Goal: Information Seeking & Learning: Learn about a topic

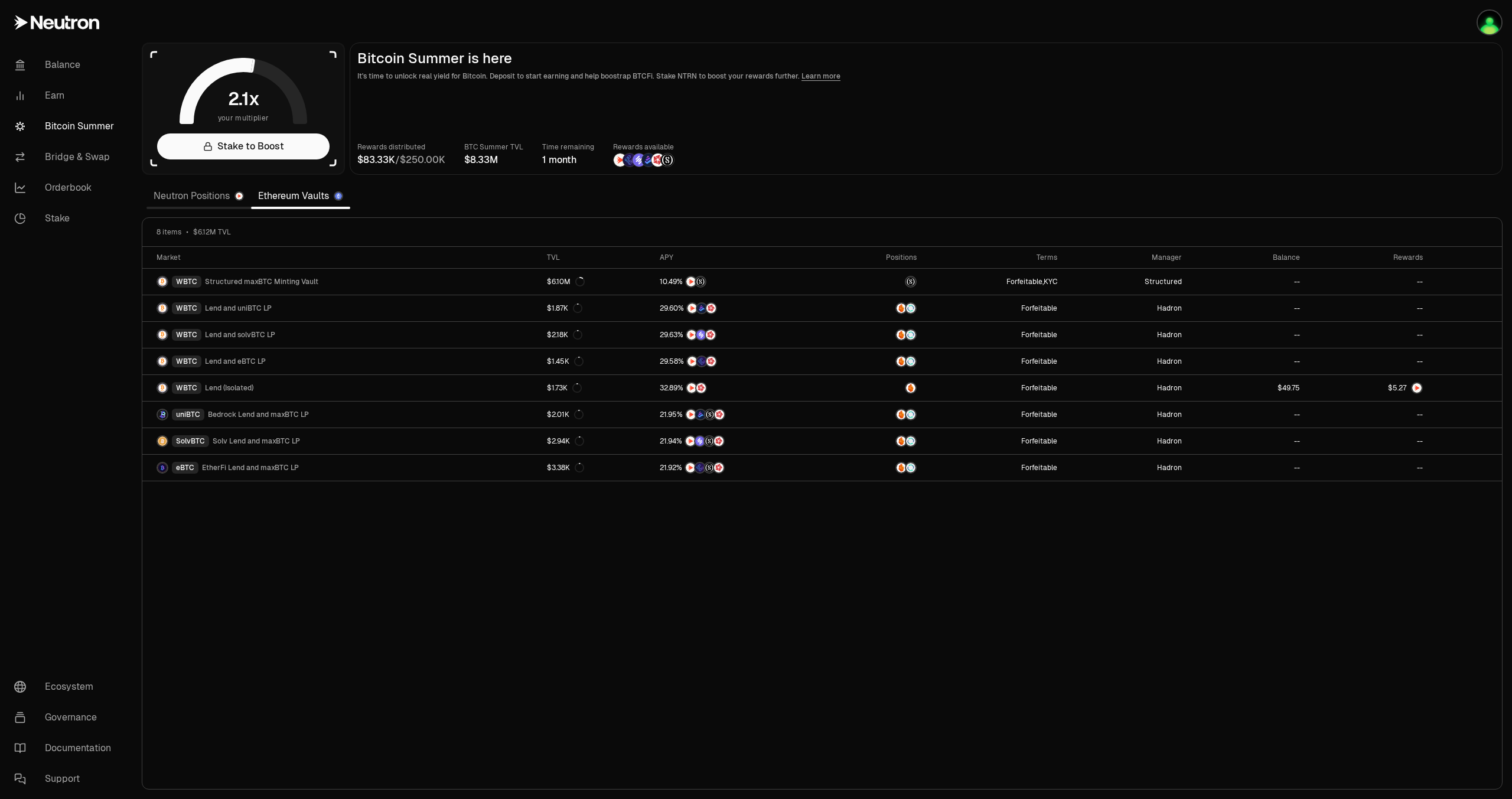
click at [205, 192] on link "Neutron Positions" at bounding box center [198, 196] width 104 height 24
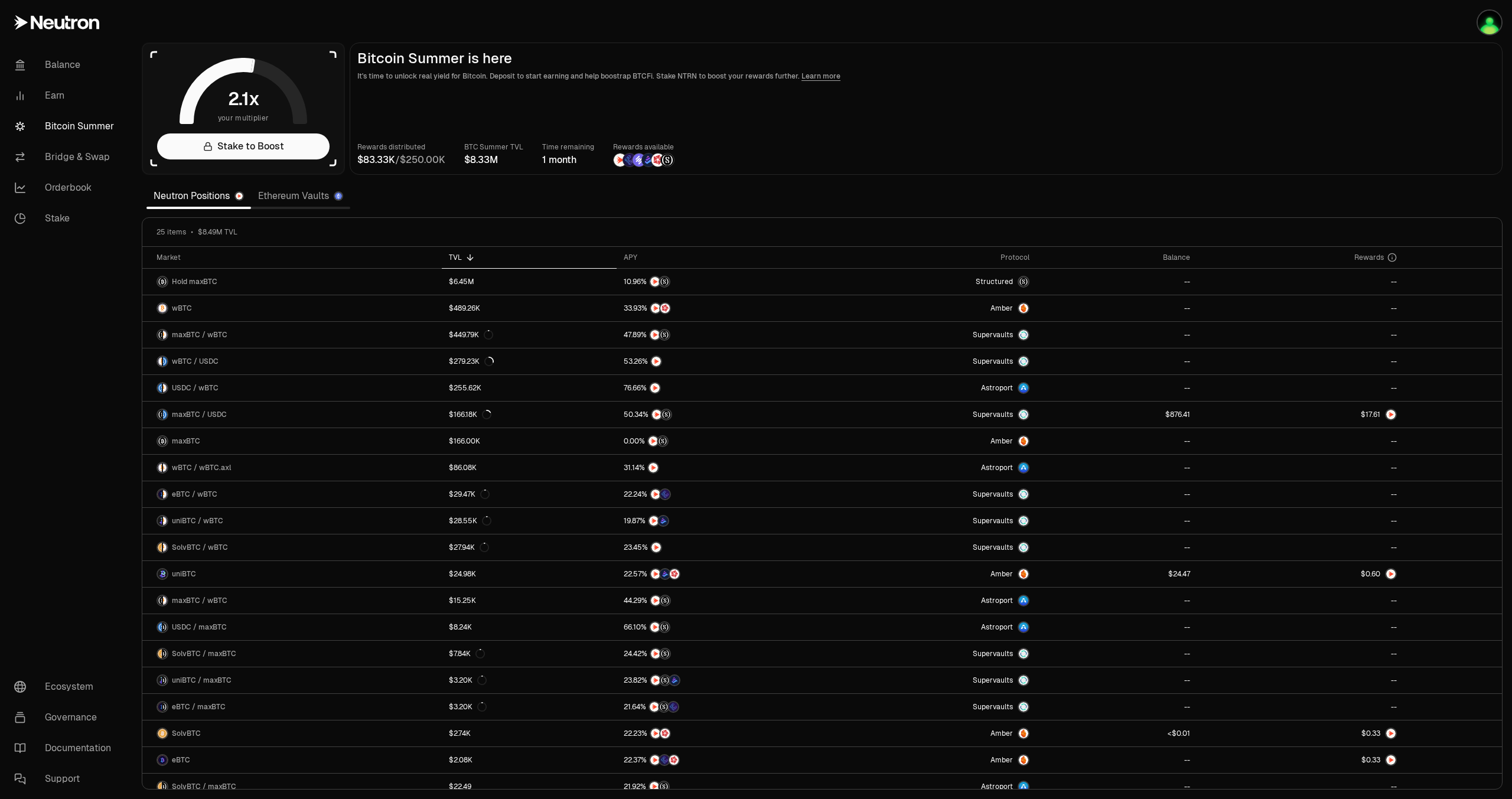
click at [295, 191] on link "Ethereum Vaults" at bounding box center [300, 196] width 99 height 24
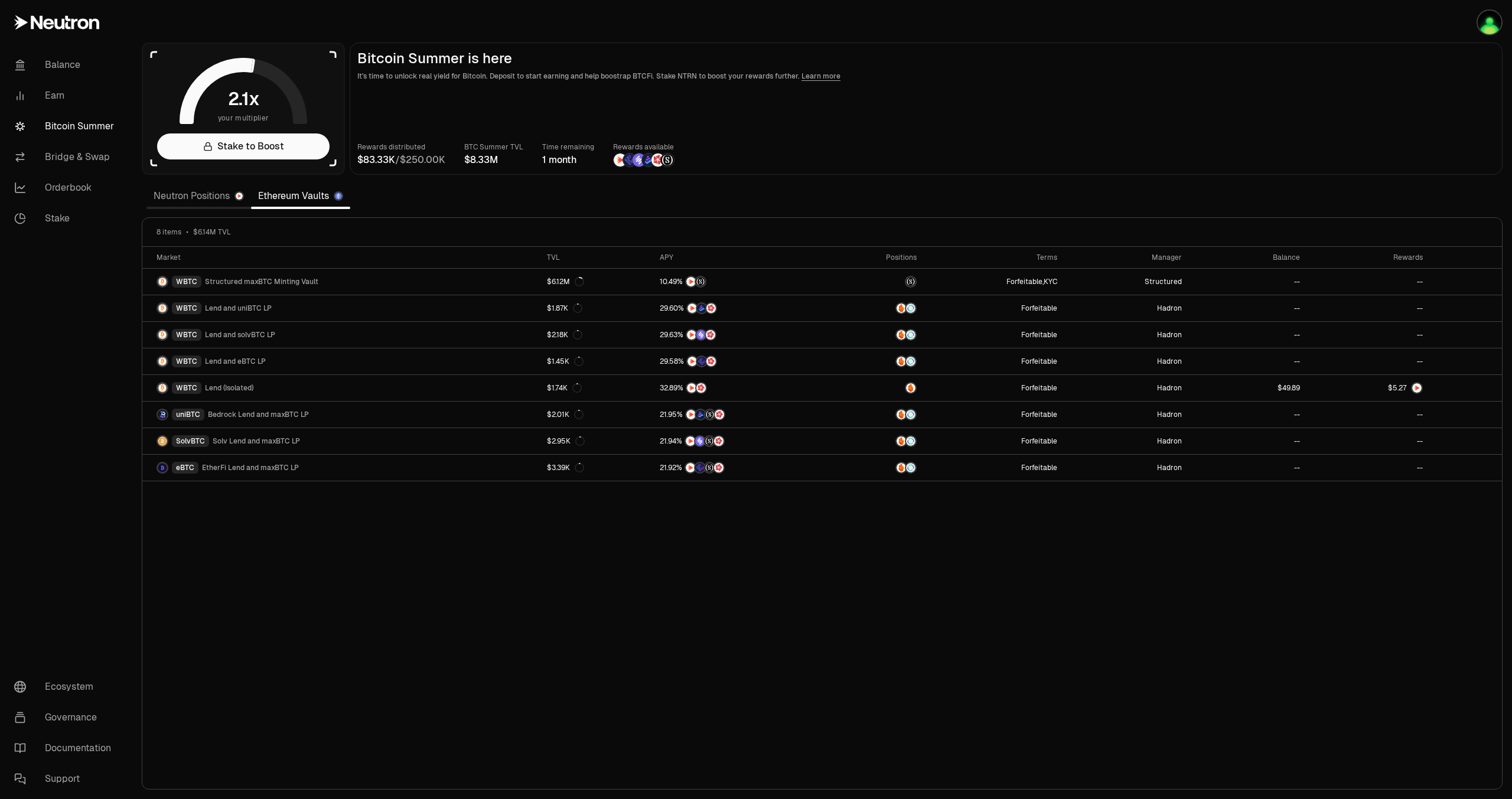
click at [201, 199] on link "Neutron Positions" at bounding box center [198, 196] width 104 height 24
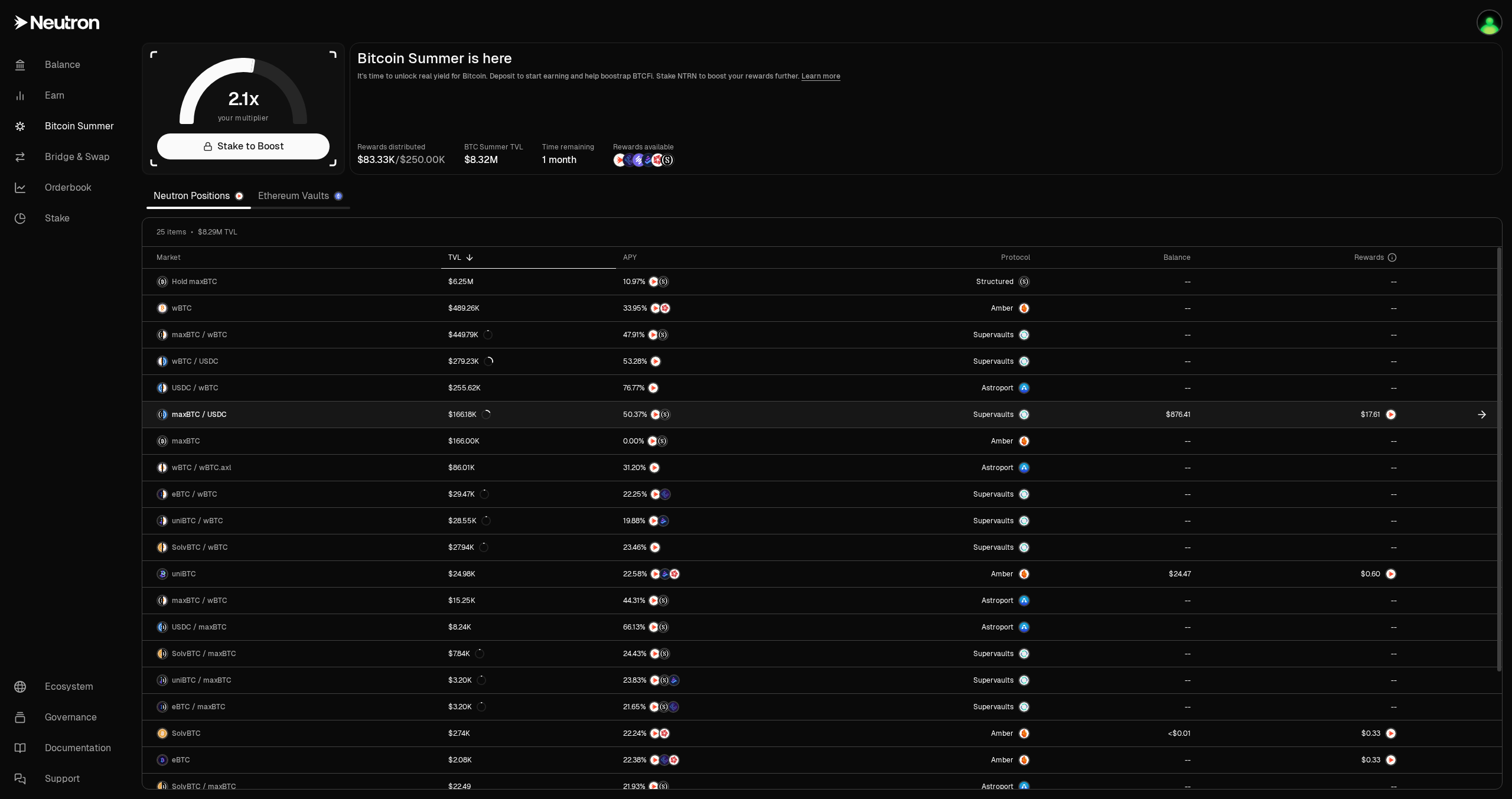
click at [1105, 417] on link at bounding box center [1117, 415] width 161 height 26
